Goal: Task Accomplishment & Management: Use online tool/utility

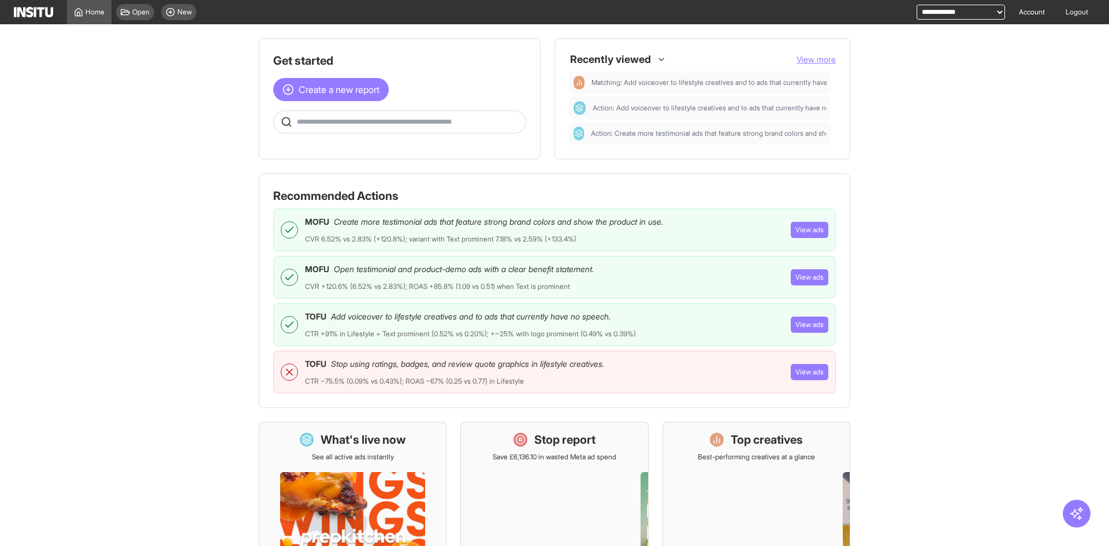
click at [350, 218] on span "Create more testimonial ads that feature strong brand colors and show the produ…" at bounding box center [498, 222] width 329 height 12
click at [446, 244] on li "MOFU Create more testimonial ads that feature strong brand colors and show the …" at bounding box center [554, 230] width 563 height 43
drag, startPoint x: 328, startPoint y: 227, endPoint x: 413, endPoint y: 217, distance: 86.0
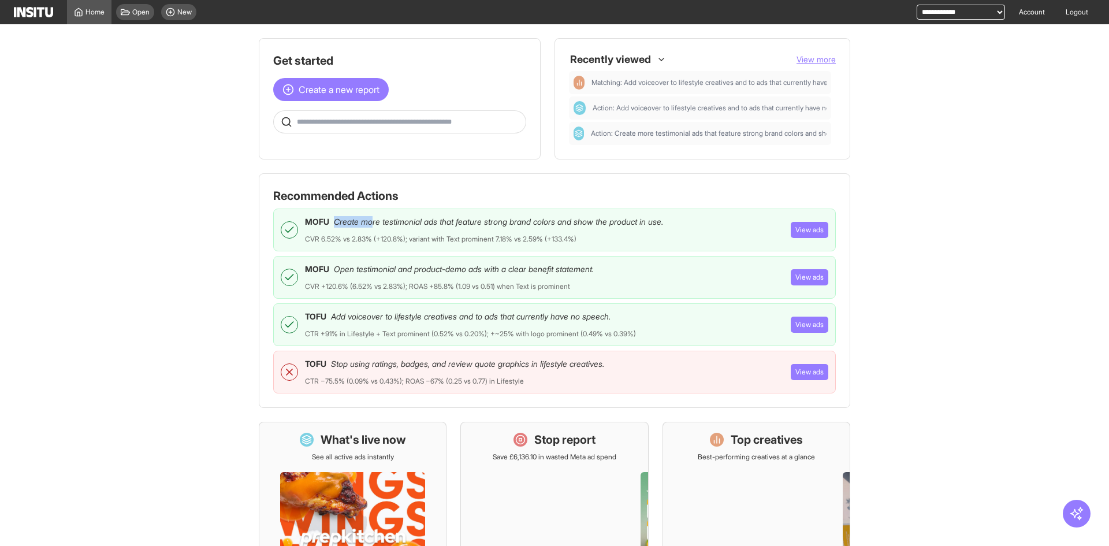
click at [371, 218] on div "MOFU Create more testimonial ads that feature strong brand colors and show the …" at bounding box center [484, 222] width 358 height 12
click at [479, 221] on span "Create more testimonial ads that feature strong brand colors and show the produ…" at bounding box center [498, 222] width 329 height 12
click at [554, 218] on span "Create more testimonial ads that feature strong brand colors and show the produ…" at bounding box center [498, 222] width 329 height 12
click at [555, 218] on span "Create more testimonial ads that feature strong brand colors and show the produ…" at bounding box center [498, 222] width 329 height 12
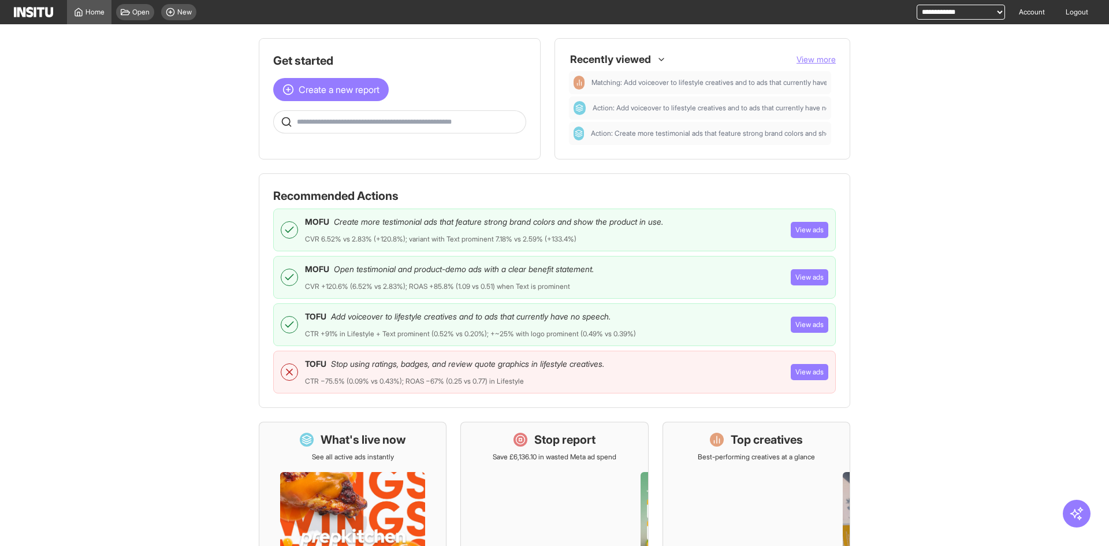
click at [589, 216] on span "Create more testimonial ads that feature strong brand colors and show the produ…" at bounding box center [498, 222] width 329 height 12
click at [654, 220] on span "Create more testimonial ads that feature strong brand colors and show the produ…" at bounding box center [498, 222] width 329 height 12
drag, startPoint x: 304, startPoint y: 236, endPoint x: 515, endPoint y: 239, distance: 210.9
click at [515, 239] on div "CVR 6.52% vs 2.83% (+120.8%); variant with Text prominent 7.18% vs 2.59% (+133.…" at bounding box center [441, 239] width 272 height 9
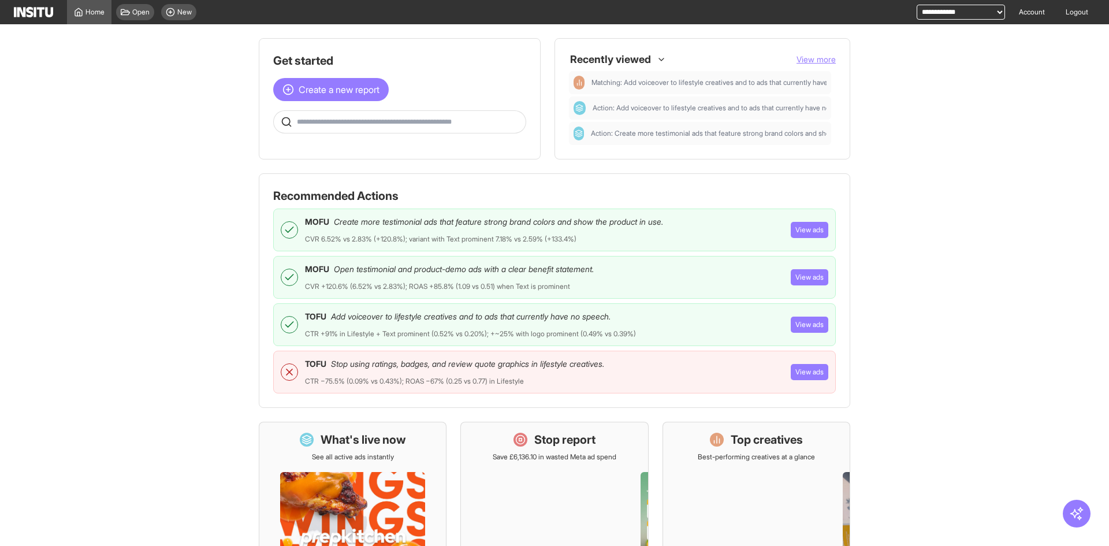
click at [556, 239] on div "CVR 6.52% vs 2.83% (+120.8%); variant with Text prominent 7.18% vs 2.59% (+133.…" at bounding box center [441, 239] width 272 height 9
click at [749, 235] on li "MOFU Create more testimonial ads that feature strong brand colors and show the …" at bounding box center [554, 230] width 563 height 43
click at [805, 230] on button "View ads" at bounding box center [810, 230] width 38 height 16
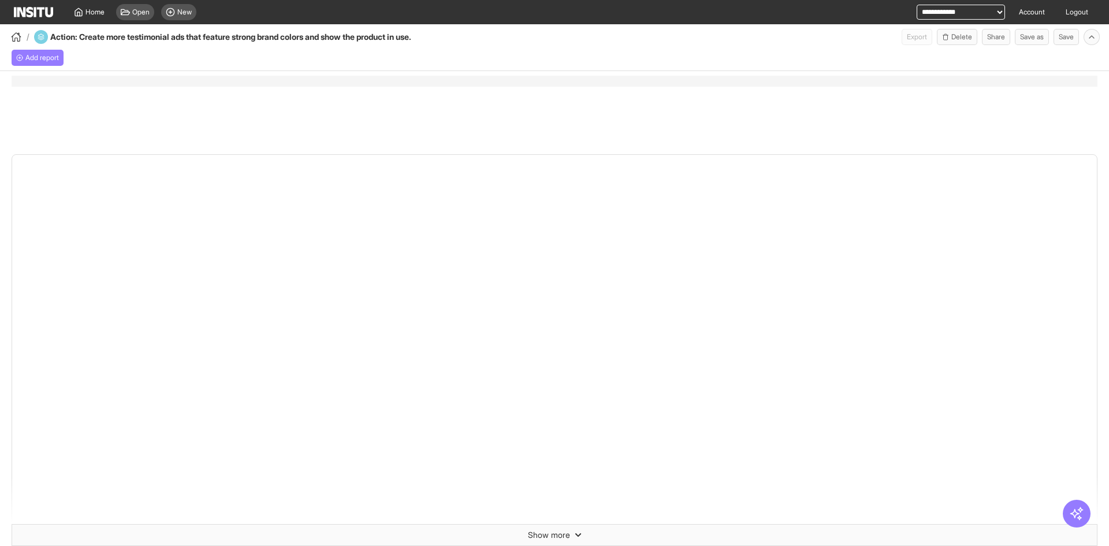
select select "**"
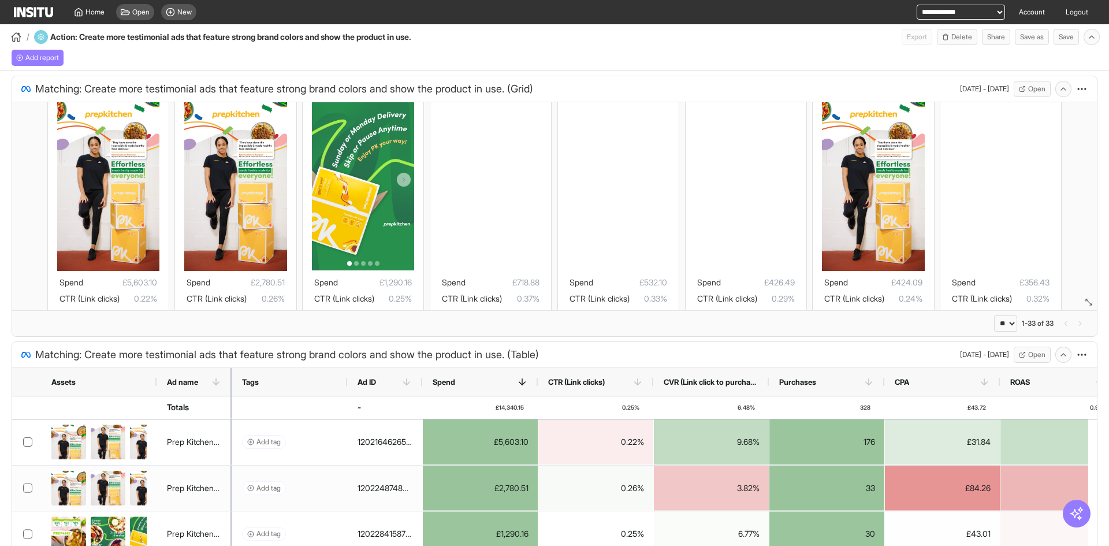
scroll to position [58, 0]
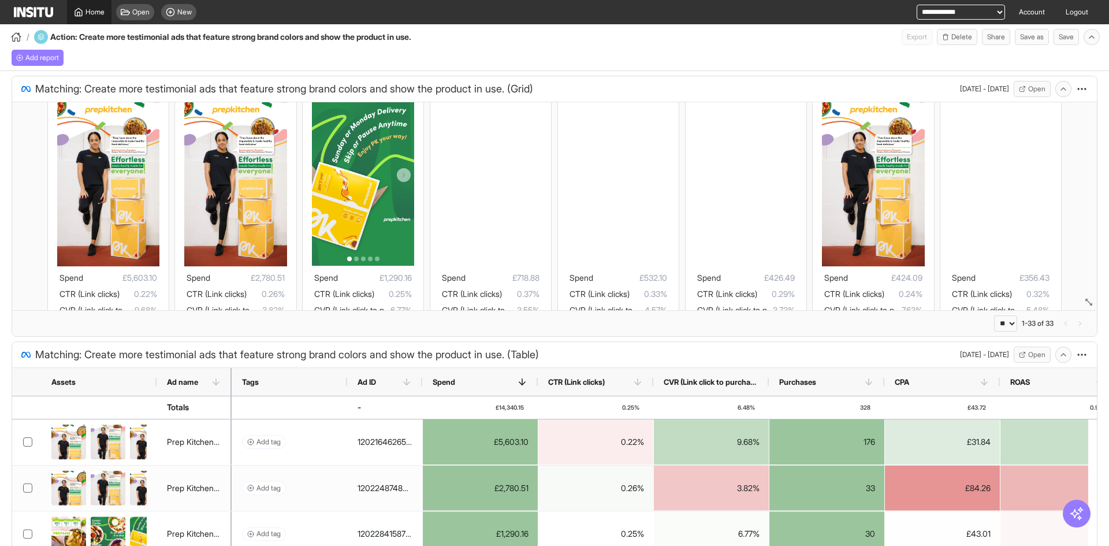
click at [81, 8] on icon at bounding box center [78, 12] width 9 height 9
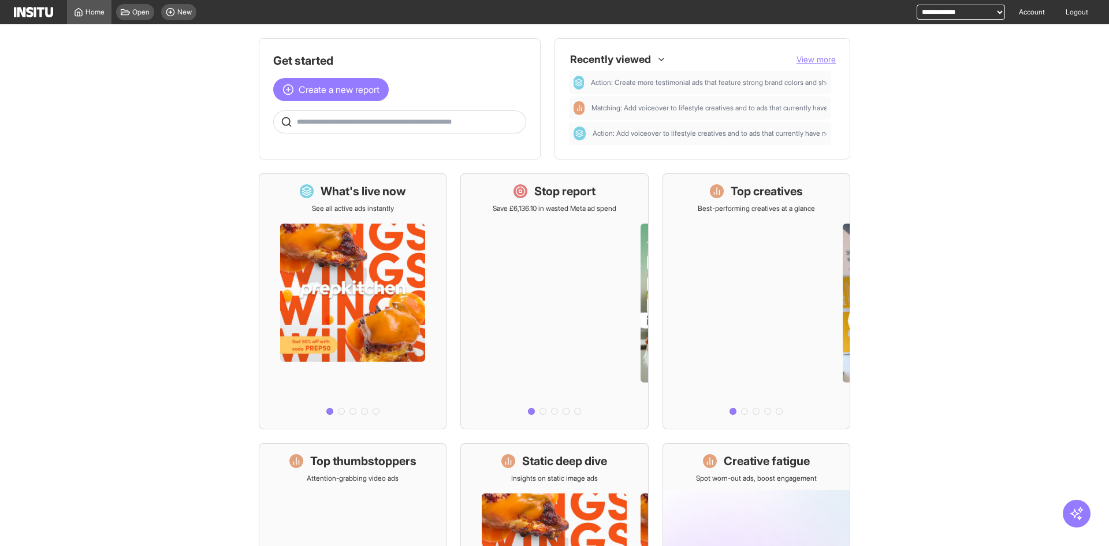
click at [138, 63] on main "Get started Create a new report Ask questions like: Which campaigns had the hig…" at bounding box center [554, 285] width 1109 height 522
click at [174, 109] on main "Get started Create a new report Ask questions like: Which campaigns had the hig…" at bounding box center [554, 285] width 1109 height 522
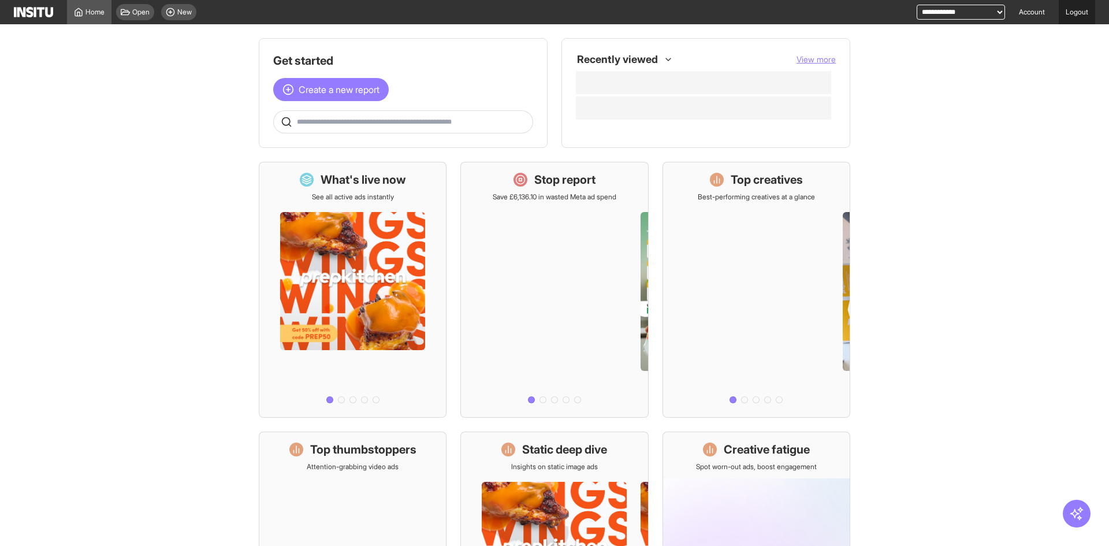
click at [1075, 9] on link "Logout" at bounding box center [1077, 12] width 36 height 24
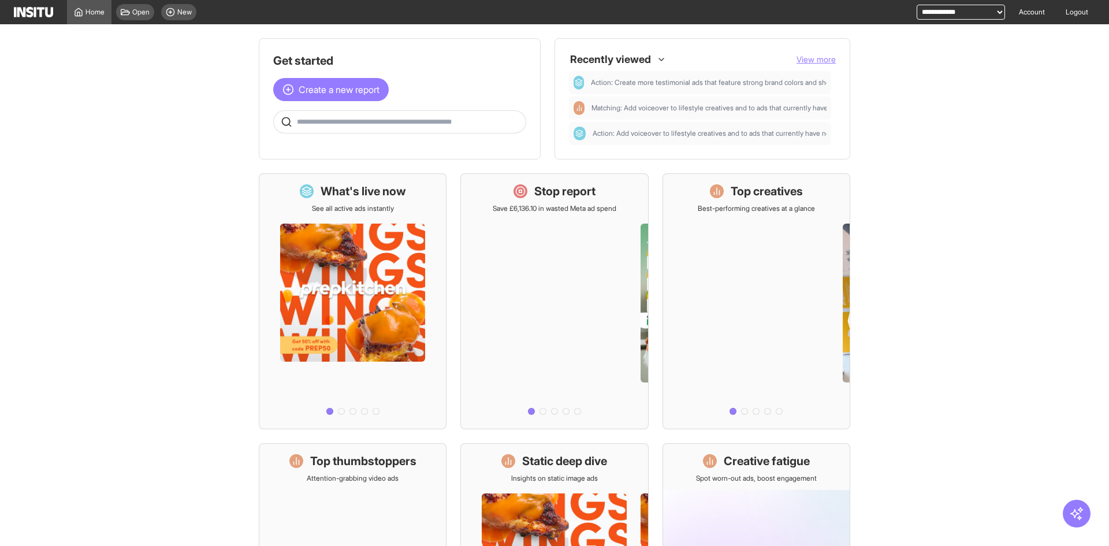
click at [208, 132] on main "Get started Create a new report Ask questions like: Which campaigns had the hig…" at bounding box center [554, 285] width 1109 height 522
click at [195, 97] on main "Get started Create a new report Ask questions like: Which campaigns had the hig…" at bounding box center [554, 285] width 1109 height 522
